Goal: Task Accomplishment & Management: Use online tool/utility

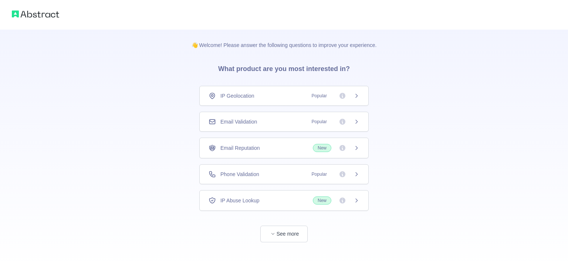
click at [267, 178] on div "Phone Validation Popular" at bounding box center [283, 174] width 169 height 20
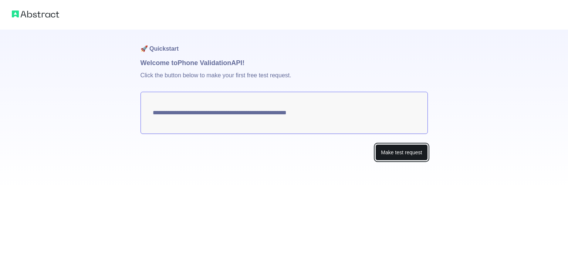
click at [391, 151] on button "Make test request" at bounding box center [401, 152] width 52 height 17
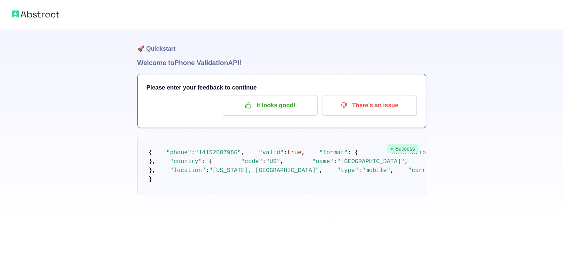
scroll to position [58, 0]
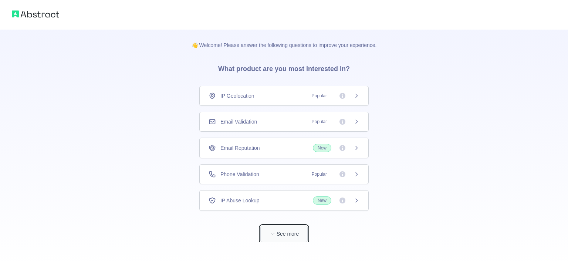
click at [279, 232] on button "See more" at bounding box center [283, 234] width 47 height 17
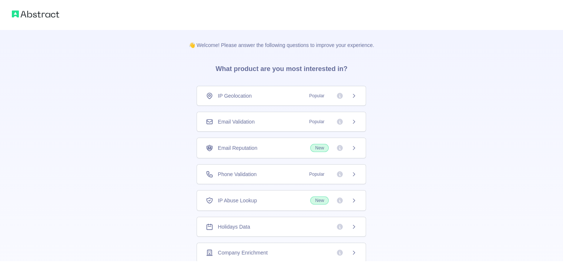
drag, startPoint x: 263, startPoint y: 213, endPoint x: 260, endPoint y: 210, distance: 4.2
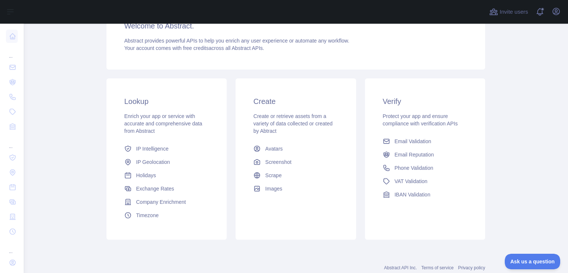
drag, startPoint x: 80, startPoint y: 154, endPoint x: 85, endPoint y: 150, distance: 6.7
click at [80, 154] on main "Dashboard Welcome to Abstract. Abstract provides powerful APIs to help you enri…" at bounding box center [296, 148] width 544 height 249
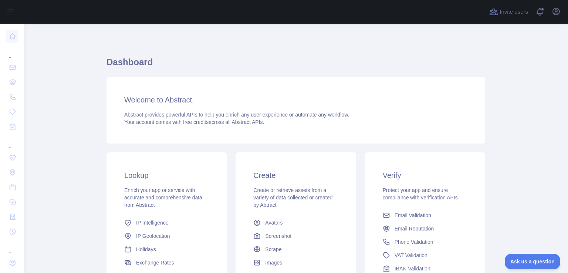
click at [146, 146] on div "Dashboard Welcome to Abstract. Abstract provides powerful APIs to help you enri…" at bounding box center [296, 187] width 379 height 262
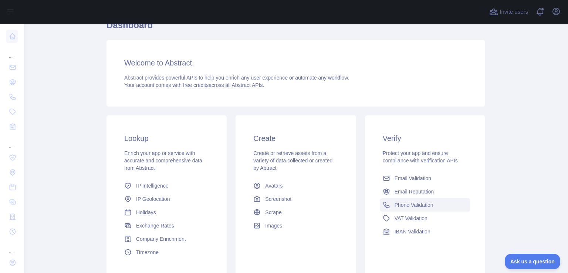
click at [407, 202] on span "Phone Validation" at bounding box center [414, 204] width 39 height 7
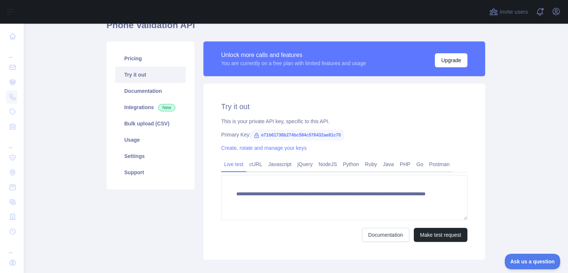
scroll to position [37, 0]
click at [270, 136] on span "e71b61736b274bc584c576432ae81c70" at bounding box center [297, 134] width 93 height 11
drag, startPoint x: 256, startPoint y: 136, endPoint x: 342, endPoint y: 138, distance: 86.6
click at [342, 138] on div "Primary Key: e71b61736b274bc584c576432ae81c70" at bounding box center [344, 134] width 246 height 7
copy span "e71b61736b274bc584c576432ae81c70"
